Goal: Transaction & Acquisition: Download file/media

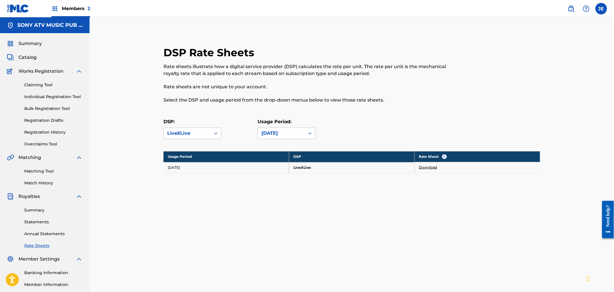
click at [35, 210] on link "Summary" at bounding box center [53, 211] width 58 height 6
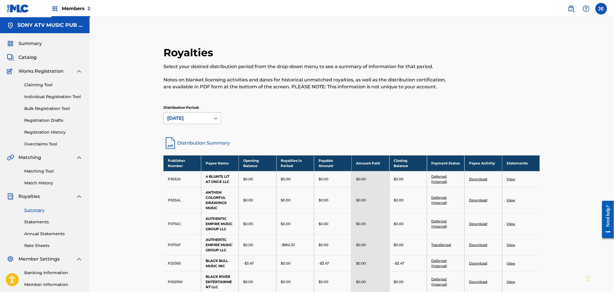
click at [181, 117] on div "[DATE]" at bounding box center [187, 118] width 40 height 7
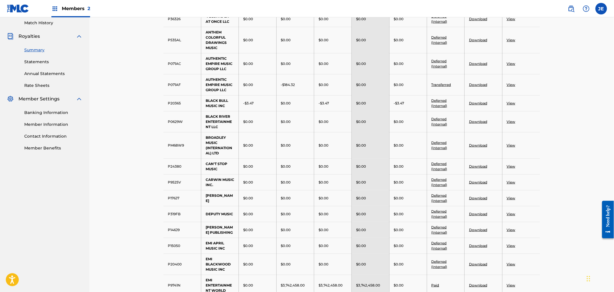
scroll to position [225, 0]
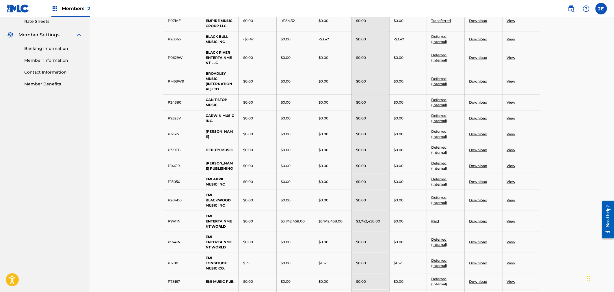
click at [479, 224] on link "Download" at bounding box center [478, 221] width 18 height 4
click at [512, 224] on link "View" at bounding box center [511, 221] width 9 height 4
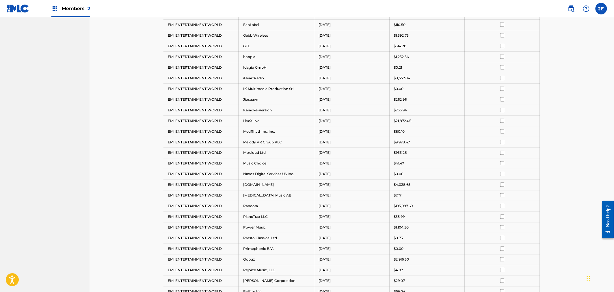
scroll to position [308, 0]
click at [501, 123] on input "checkbox" at bounding box center [503, 123] width 4 height 4
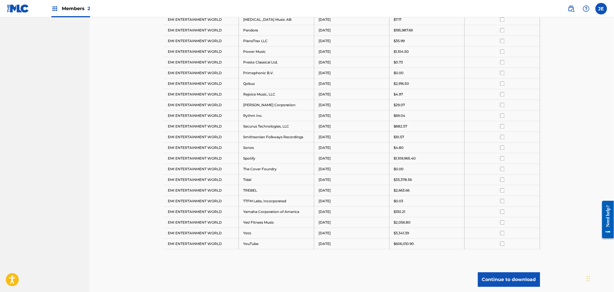
scroll to position [533, 0]
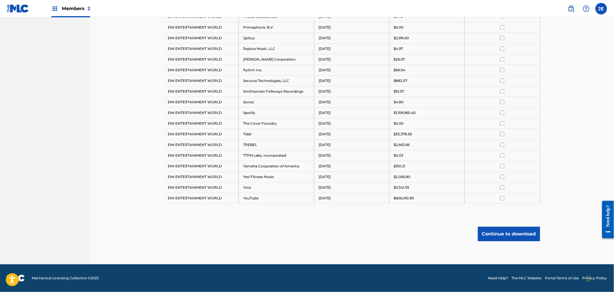
click at [500, 234] on button "Continue to download" at bounding box center [509, 234] width 62 height 14
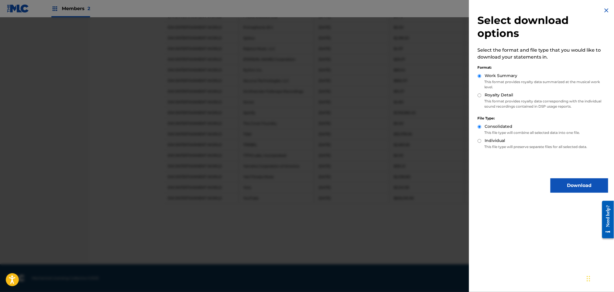
click at [480, 94] on input "Royalty Detail" at bounding box center [480, 96] width 4 height 4
radio input "true"
click at [573, 186] on button "Download" at bounding box center [580, 186] width 58 height 14
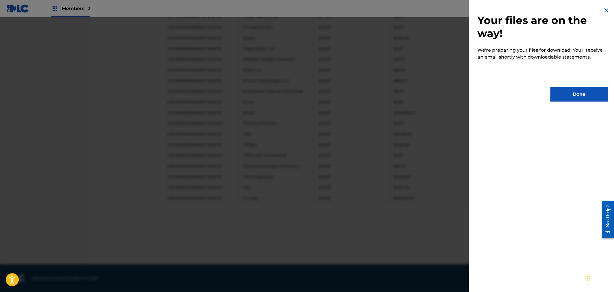
click at [572, 95] on button "Done" at bounding box center [580, 94] width 58 height 14
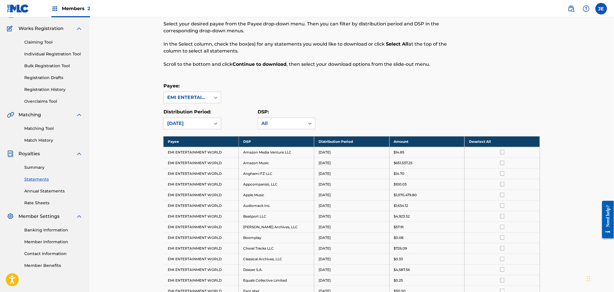
scroll to position [0, 0]
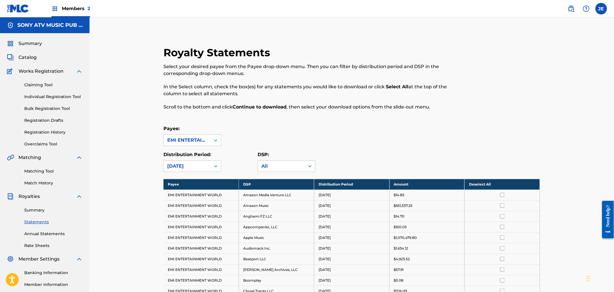
click at [40, 246] on link "Rate Sheets" at bounding box center [53, 246] width 58 height 6
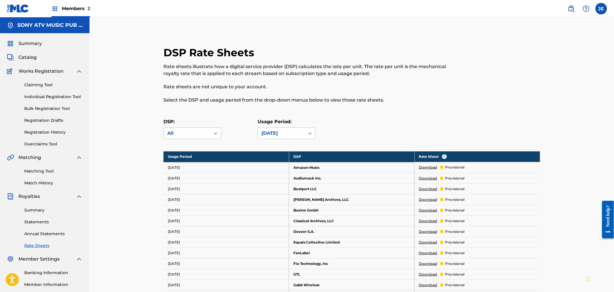
click at [189, 134] on div "All" at bounding box center [187, 133] width 40 height 7
click at [184, 201] on div "LiveXLive" at bounding box center [192, 194] width 57 height 14
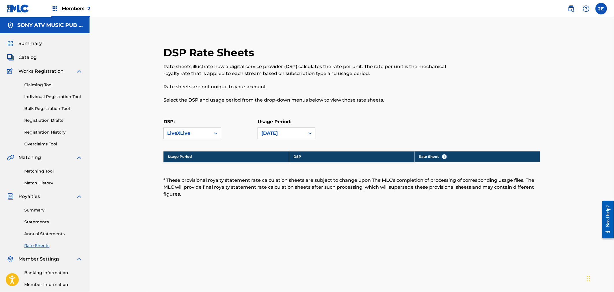
click at [275, 129] on div "[DATE]" at bounding box center [281, 133] width 47 height 11
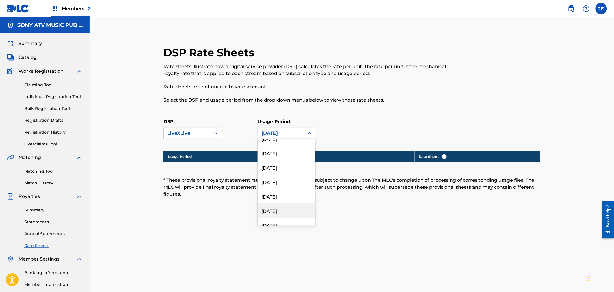
scroll to position [1059, 0]
click at [284, 197] on div "[DATE]" at bounding box center [286, 199] width 57 height 14
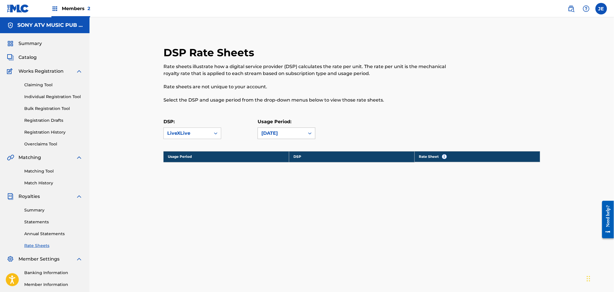
click at [278, 136] on div "[DATE]" at bounding box center [282, 133] width 40 height 7
click at [278, 195] on div "[DATE]" at bounding box center [286, 199] width 57 height 14
click at [283, 133] on div "[DATE]" at bounding box center [282, 133] width 40 height 7
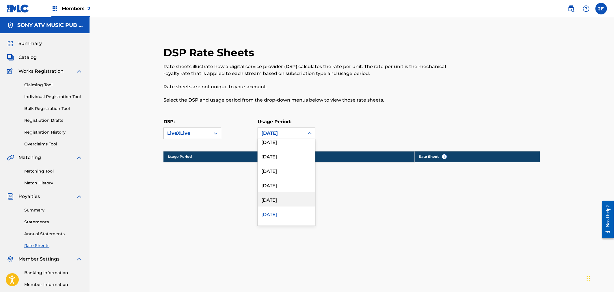
click at [283, 196] on div "[DATE]" at bounding box center [286, 199] width 57 height 14
click at [277, 135] on div "[DATE]" at bounding box center [282, 133] width 40 height 7
click at [274, 195] on div "[DATE]" at bounding box center [286, 199] width 57 height 14
click at [277, 136] on div "[DATE]" at bounding box center [282, 133] width 40 height 7
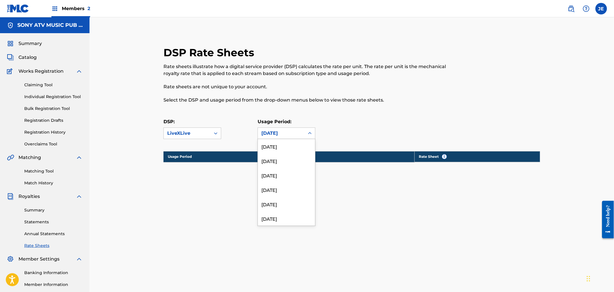
scroll to position [1002, 0]
click at [281, 190] on div "[DATE]" at bounding box center [286, 185] width 57 height 14
click at [275, 138] on div "[DATE]" at bounding box center [281, 133] width 47 height 11
click at [282, 207] on div "[DATE]" at bounding box center [286, 214] width 57 height 14
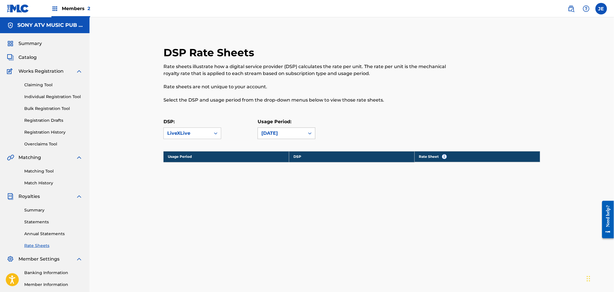
click at [277, 137] on div "[DATE]" at bounding box center [282, 133] width 40 height 7
click at [281, 198] on div "[DATE]" at bounding box center [286, 199] width 57 height 14
click at [288, 137] on div "[DATE]" at bounding box center [281, 133] width 47 height 11
click at [282, 193] on div "[DATE]" at bounding box center [286, 199] width 57 height 14
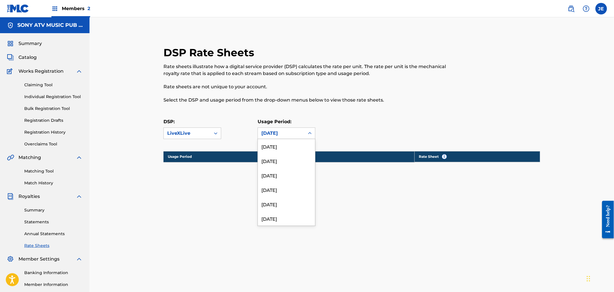
click at [281, 137] on div "[DATE]" at bounding box center [281, 133] width 47 height 11
click at [280, 188] on div "[DATE]" at bounding box center [286, 185] width 57 height 14
click at [279, 133] on div "[DATE]" at bounding box center [282, 133] width 40 height 7
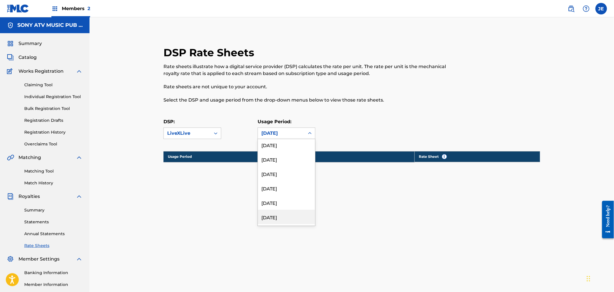
click at [291, 213] on div "[DATE]" at bounding box center [286, 217] width 57 height 14
click at [281, 133] on div "[DATE]" at bounding box center [282, 133] width 40 height 7
click at [294, 198] on div "[DATE]" at bounding box center [286, 196] width 57 height 14
click at [64, 6] on span "Members 2" at bounding box center [76, 8] width 28 height 7
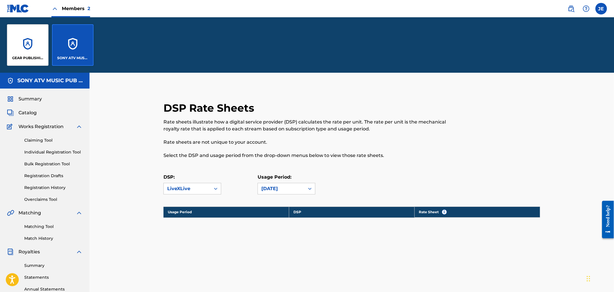
click at [34, 40] on div "GEAR PUBLISHING" at bounding box center [28, 45] width 42 height 42
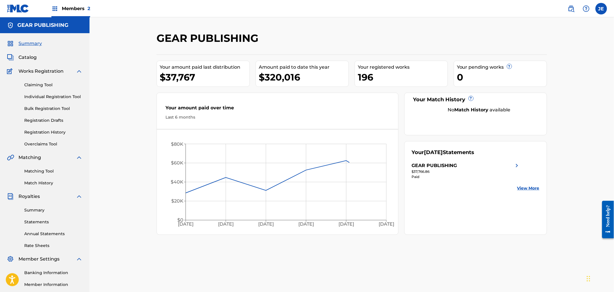
click at [35, 211] on link "Summary" at bounding box center [53, 211] width 58 height 6
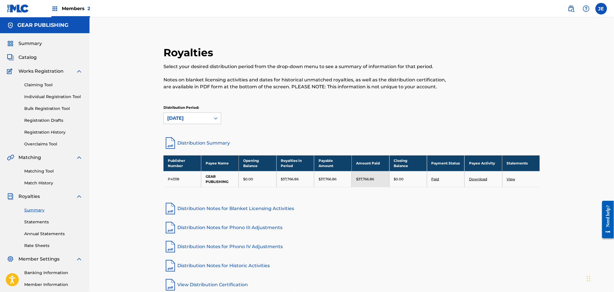
click at [195, 145] on link "Distribution Summary" at bounding box center [352, 143] width 377 height 14
